Goal: Use online tool/utility: Utilize a website feature to perform a specific function

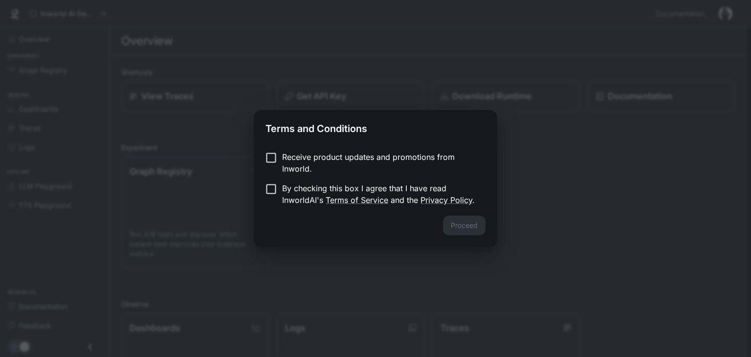
click at [466, 229] on div "Proceed" at bounding box center [376, 231] width 244 height 31
click at [469, 229] on button "Proceed" at bounding box center [464, 226] width 43 height 20
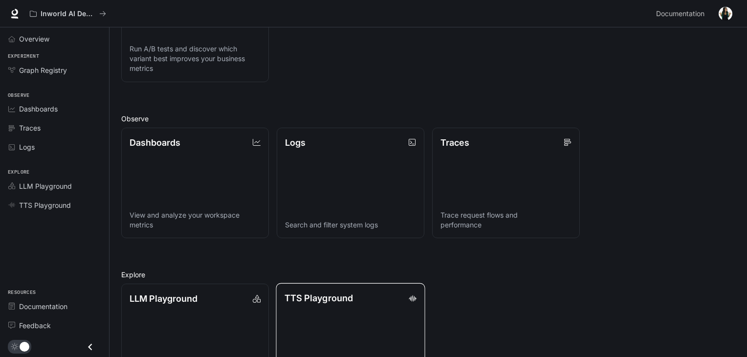
scroll to position [234, 0]
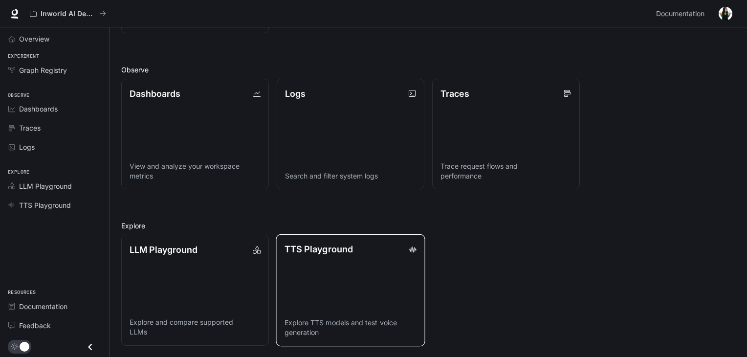
click at [340, 266] on link "TTS Playground Explore TTS models and test voice generation" at bounding box center [350, 290] width 149 height 112
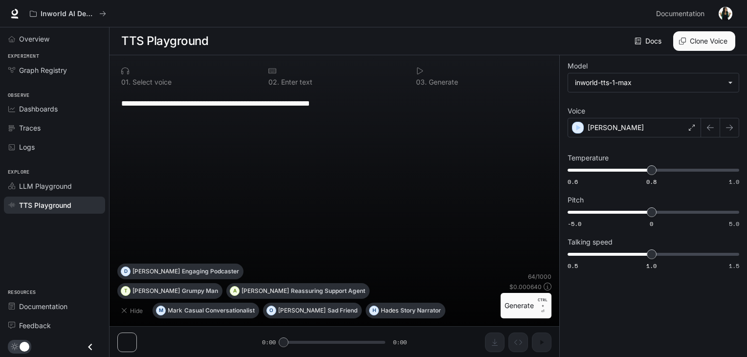
click at [422, 69] on icon at bounding box center [420, 70] width 6 height 7
click at [606, 127] on div "[PERSON_NAME]" at bounding box center [634, 128] width 133 height 20
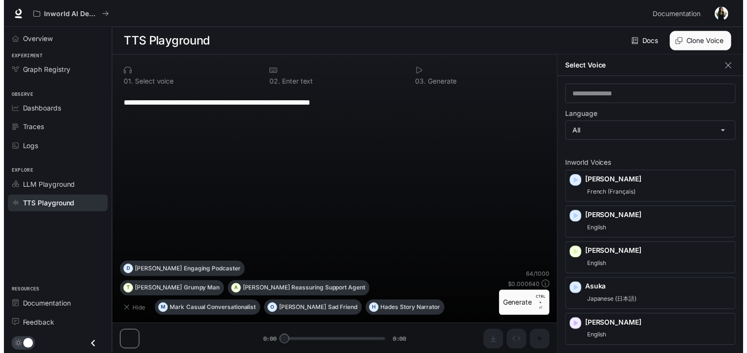
scroll to position [4, 0]
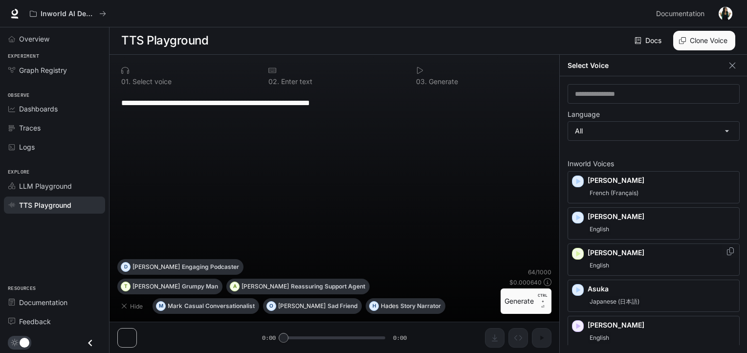
click at [625, 260] on div "English" at bounding box center [662, 266] width 148 height 12
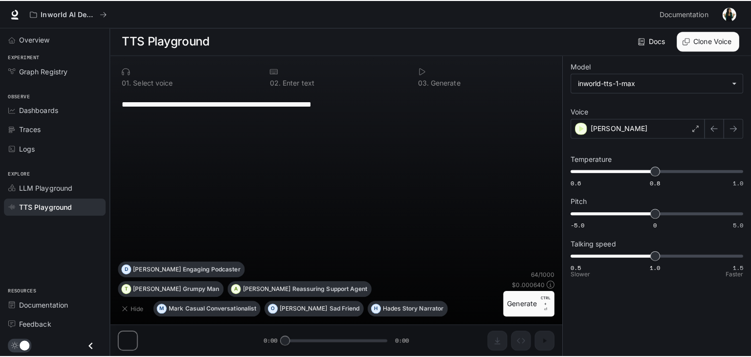
scroll to position [0, 0]
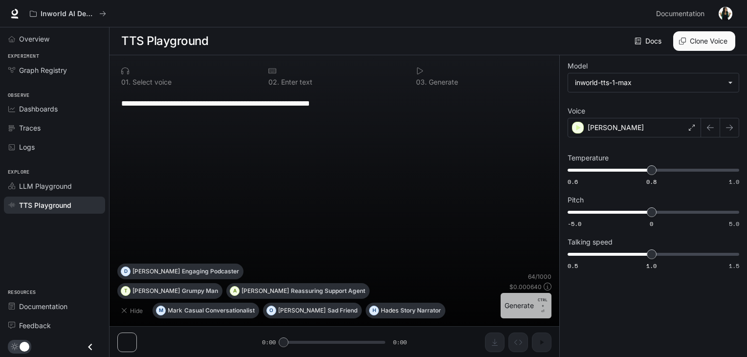
click at [526, 308] on button "Generate CTRL + ⏎" at bounding box center [526, 305] width 51 height 25
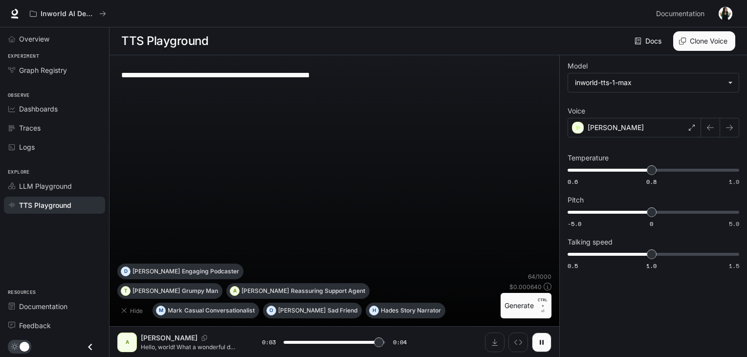
type input "*"
click at [636, 88] on body "**********" at bounding box center [373, 178] width 747 height 357
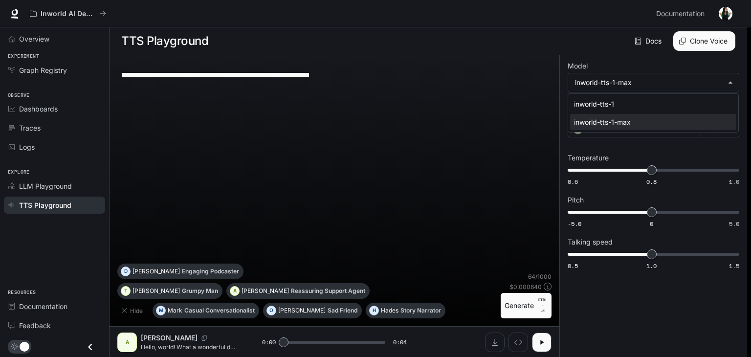
click at [630, 84] on div at bounding box center [375, 178] width 751 height 357
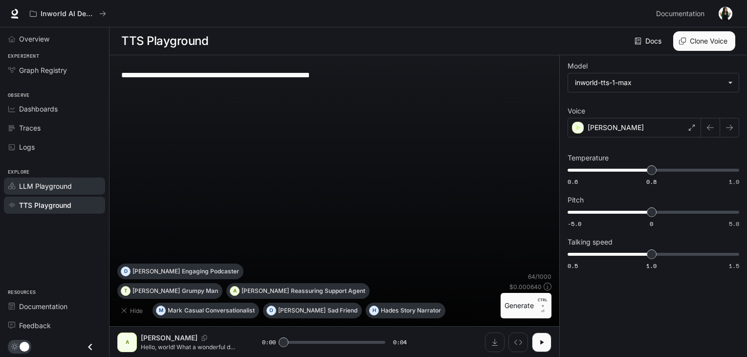
click at [56, 187] on span "LLM Playground" at bounding box center [45, 186] width 53 height 10
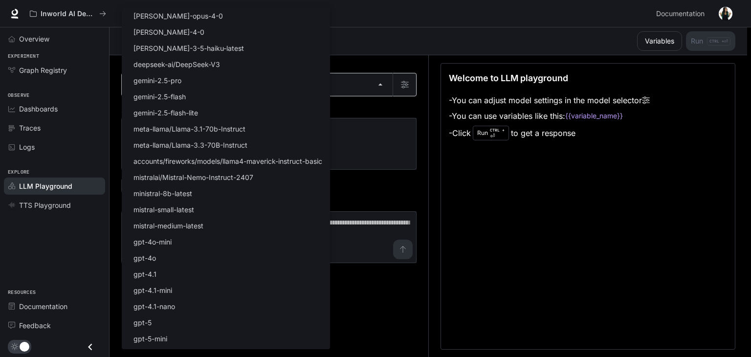
click at [268, 76] on body "Skip to main content Inworld AI Demos Documentation Documentation Portal Overvi…" at bounding box center [375, 178] width 751 height 357
click at [385, 105] on div at bounding box center [375, 178] width 751 height 357
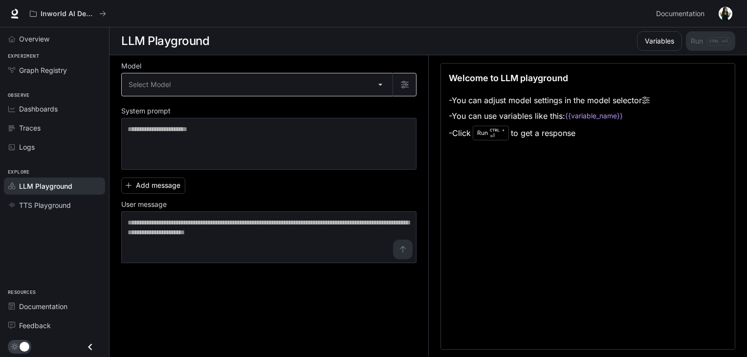
click at [281, 83] on body "Skip to main content Inworld AI Demos Documentation Documentation Portal Overvi…" at bounding box center [373, 178] width 747 height 357
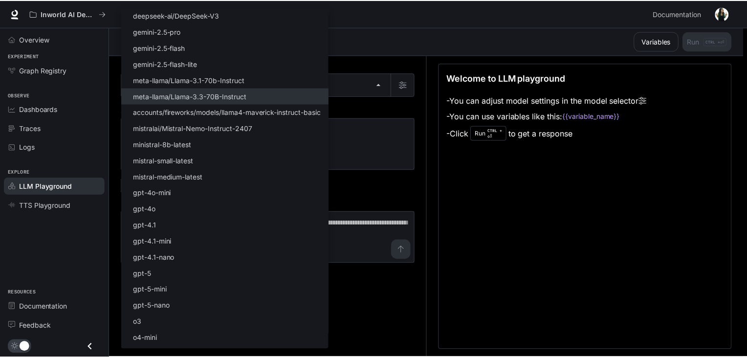
scroll to position [62, 0]
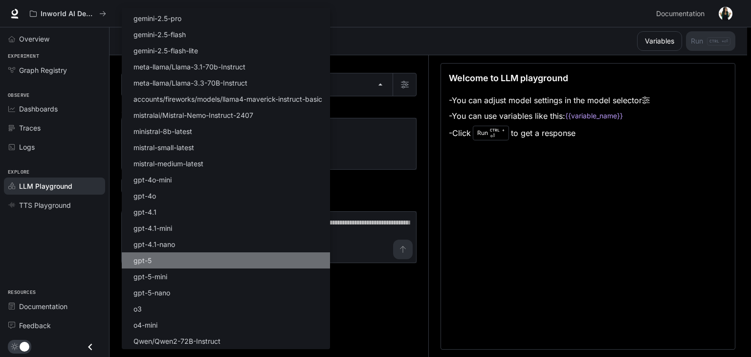
click at [177, 258] on li "gpt-5" at bounding box center [226, 260] width 208 height 16
type input "*****"
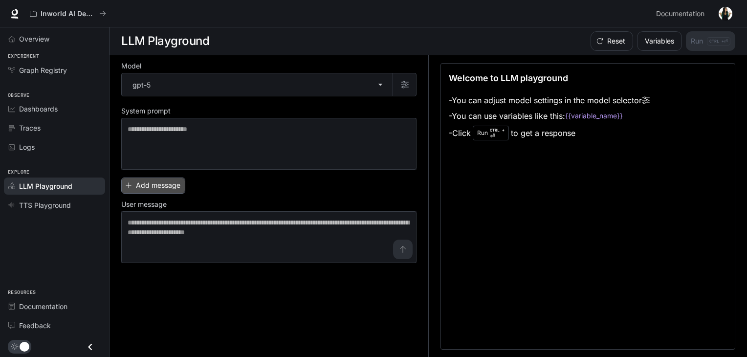
click at [172, 185] on button "Add message" at bounding box center [153, 185] width 64 height 16
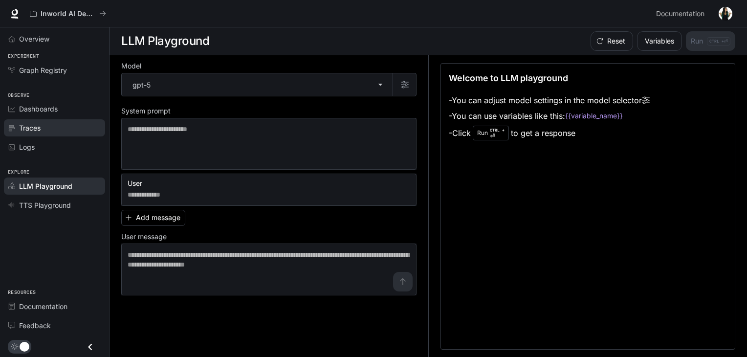
click at [34, 126] on span "Traces" at bounding box center [30, 128] width 22 height 10
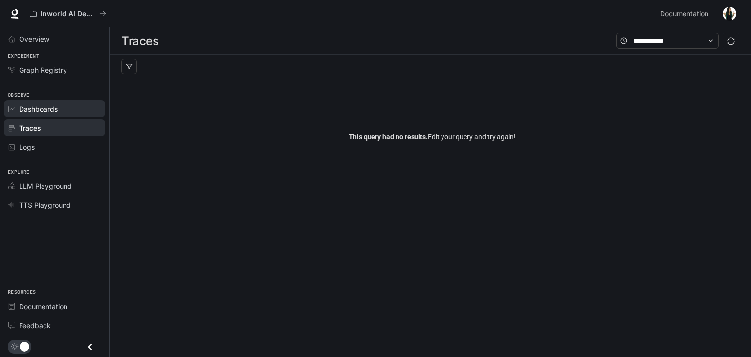
click at [48, 110] on span "Dashboards" at bounding box center [38, 109] width 39 height 10
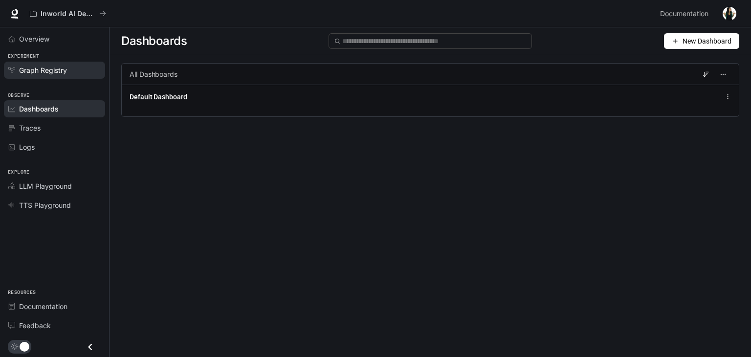
click at [50, 66] on span "Graph Registry" at bounding box center [43, 70] width 48 height 10
